Goal: Navigation & Orientation: Find specific page/section

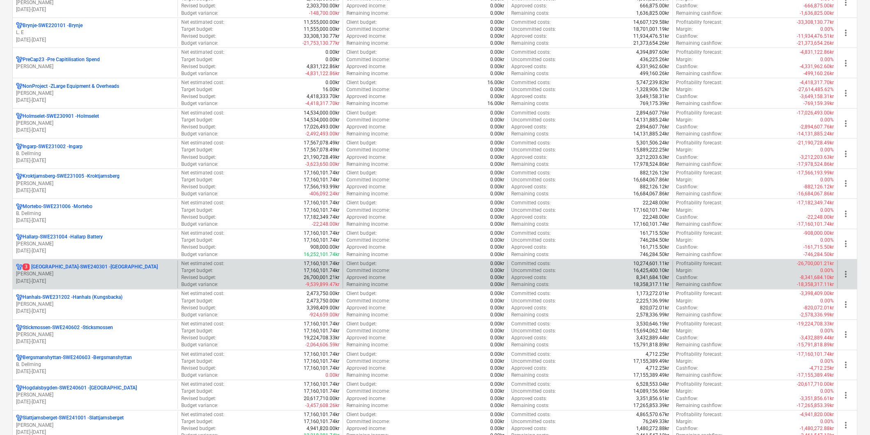
scroll to position [642, 0]
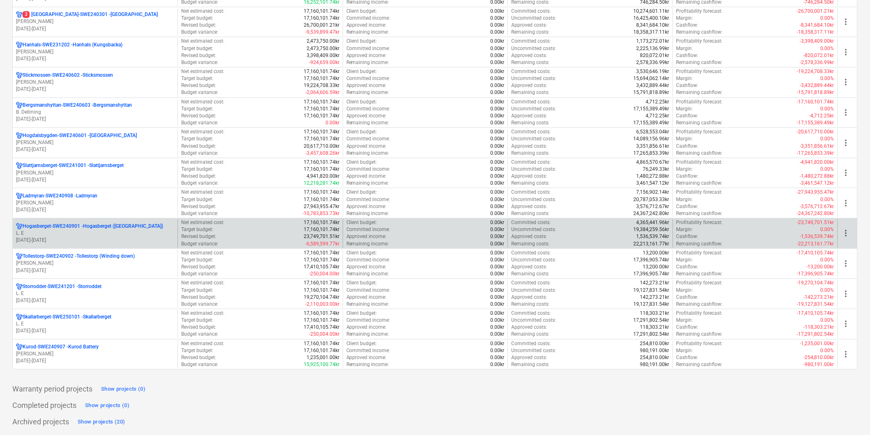
click at [53, 232] on p "L. E" at bounding box center [95, 233] width 158 height 7
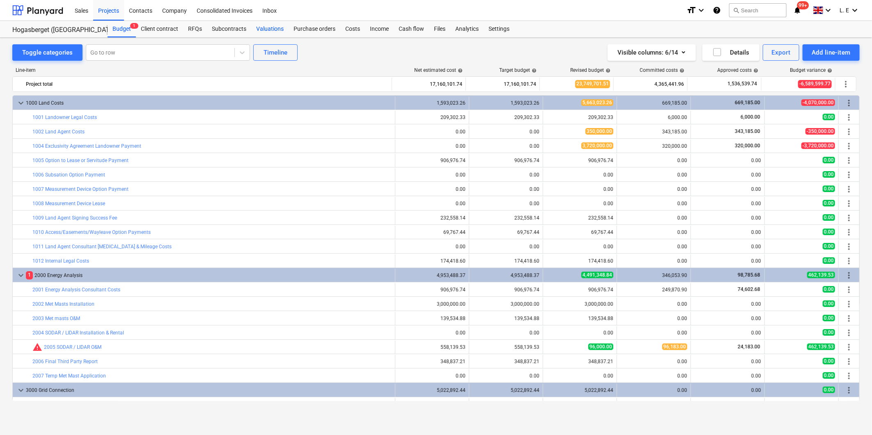
click at [269, 27] on div "Valuations" at bounding box center [269, 29] width 37 height 16
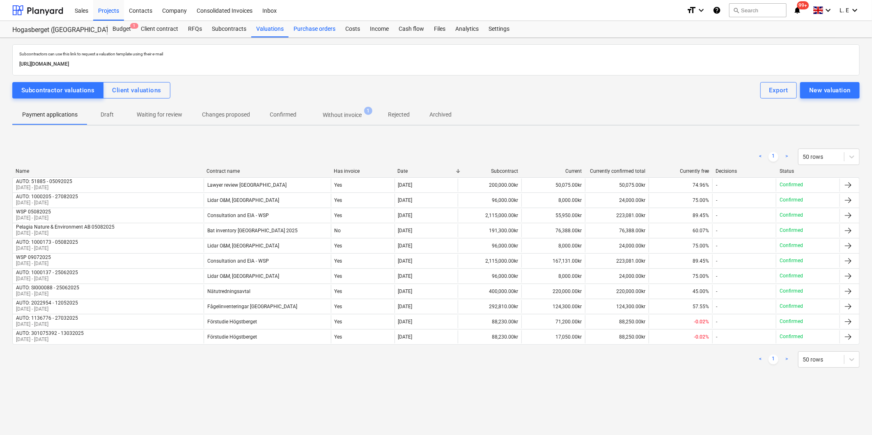
click at [314, 30] on div "Purchase orders" at bounding box center [315, 29] width 52 height 16
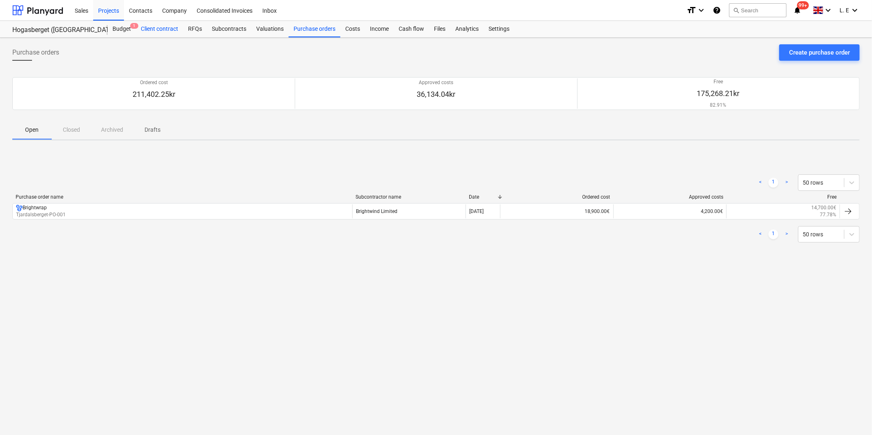
click at [171, 29] on div "Client contract" at bounding box center [159, 29] width 47 height 16
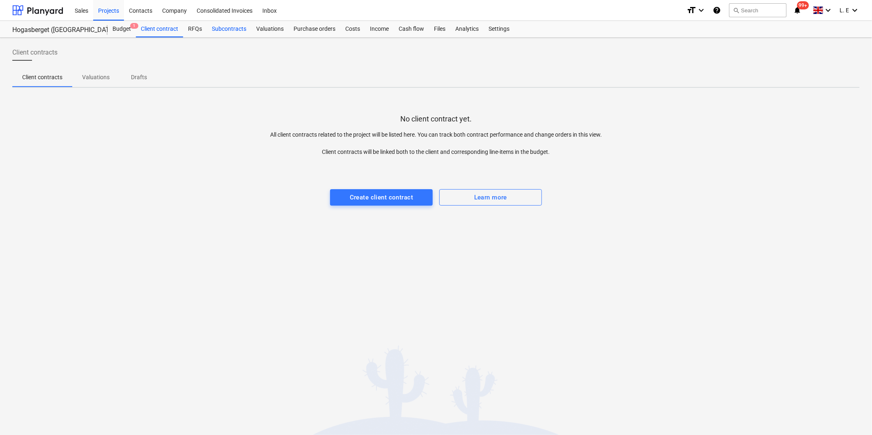
click at [223, 28] on div "Subcontracts" at bounding box center [229, 29] width 44 height 16
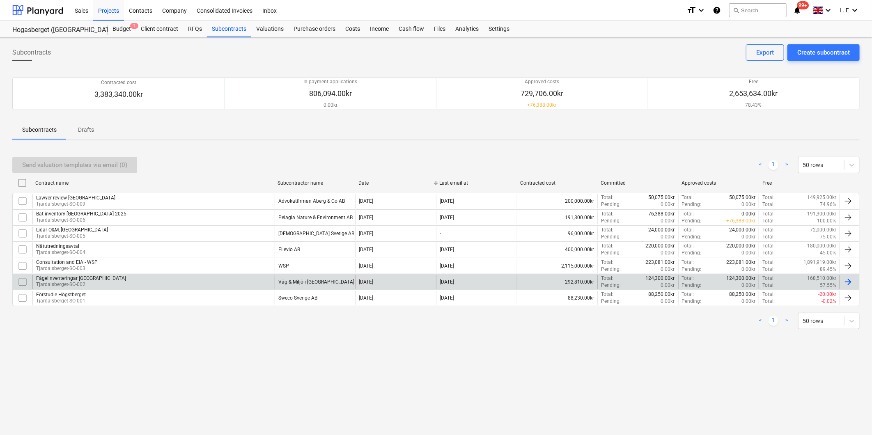
click at [232, 282] on div "Fågelinventeringar [GEOGRAPHIC_DATA] [GEOGRAPHIC_DATA]-SO-002" at bounding box center [153, 282] width 242 height 14
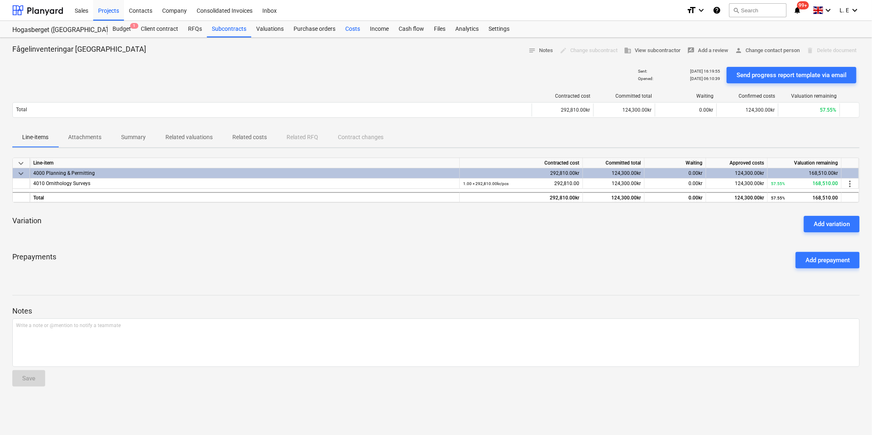
click at [349, 29] on div "Costs" at bounding box center [353, 29] width 25 height 16
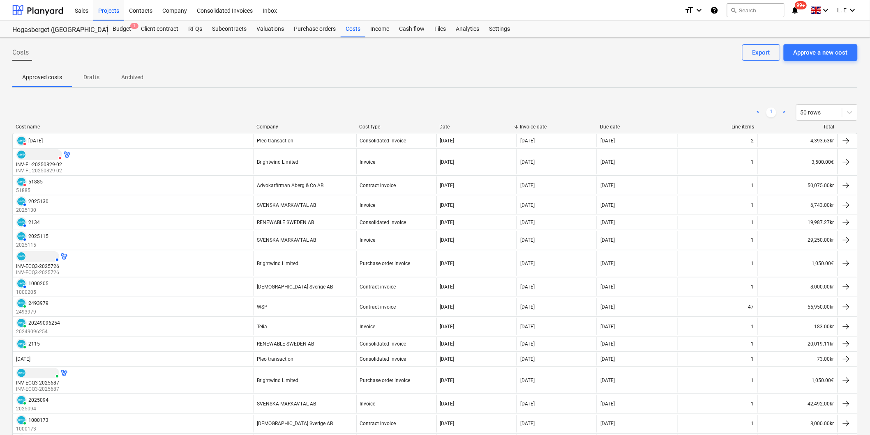
click at [272, 126] on div "Company" at bounding box center [304, 127] width 96 height 6
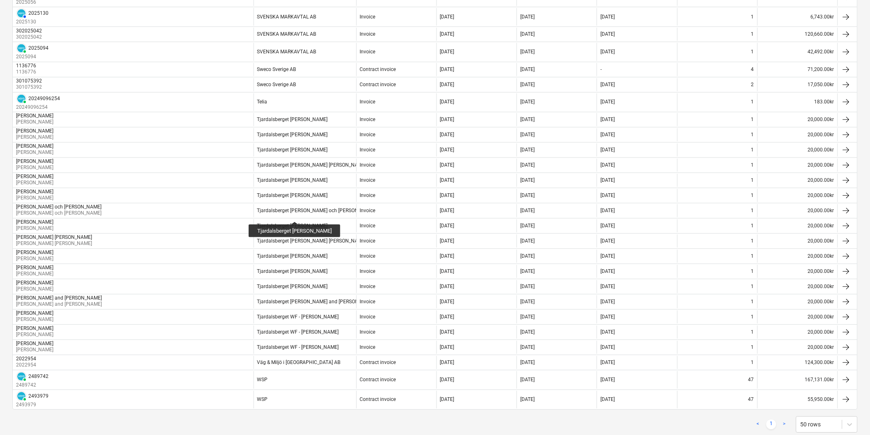
scroll to position [623, 0]
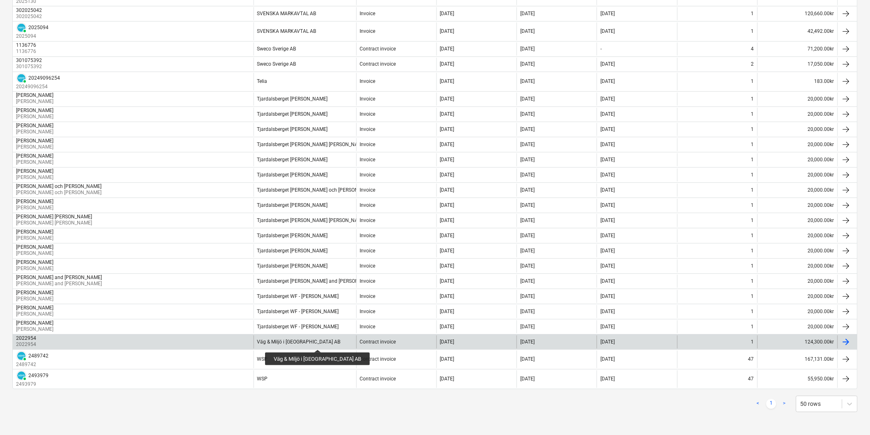
click at [303, 343] on div "Väg & Miljö i [GEOGRAPHIC_DATA] AB" at bounding box center [298, 342] width 83 height 6
